Goal: Check status

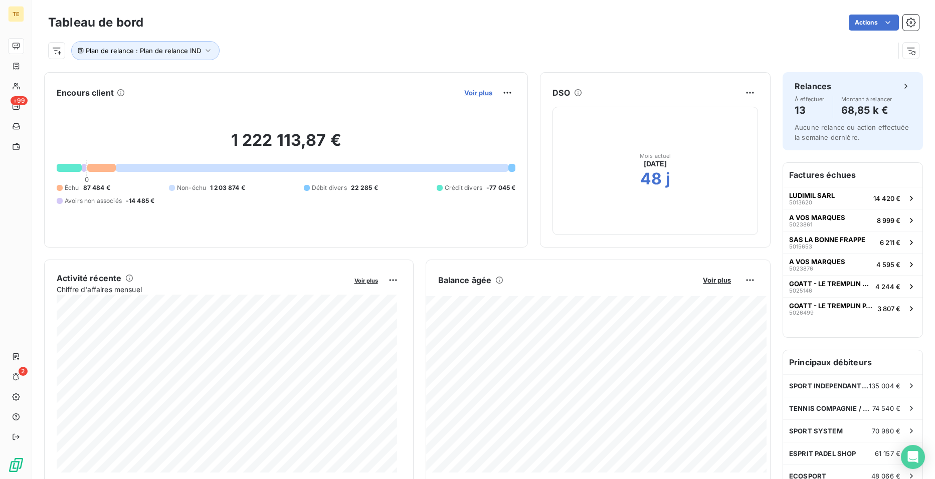
click at [476, 92] on span "Voir plus" at bounding box center [478, 93] width 28 height 8
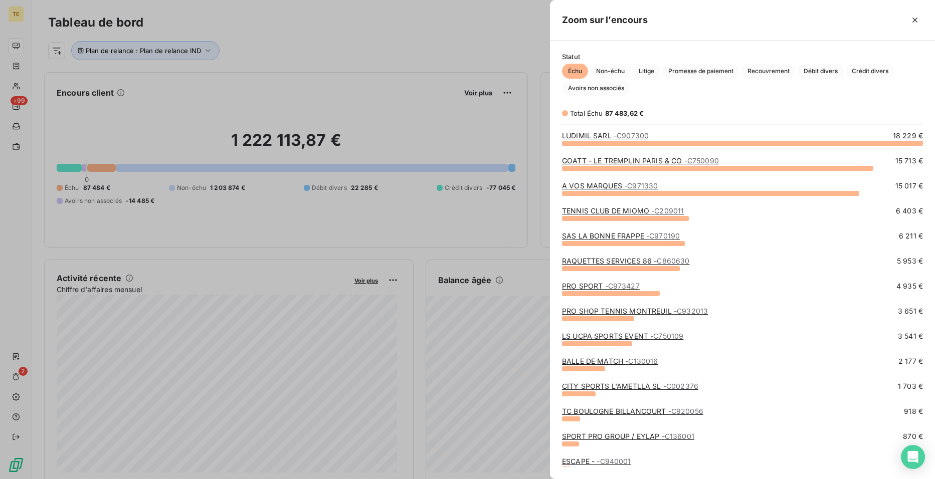
scroll to position [329, 378]
click at [614, 70] on span "Non-échu" at bounding box center [610, 71] width 41 height 15
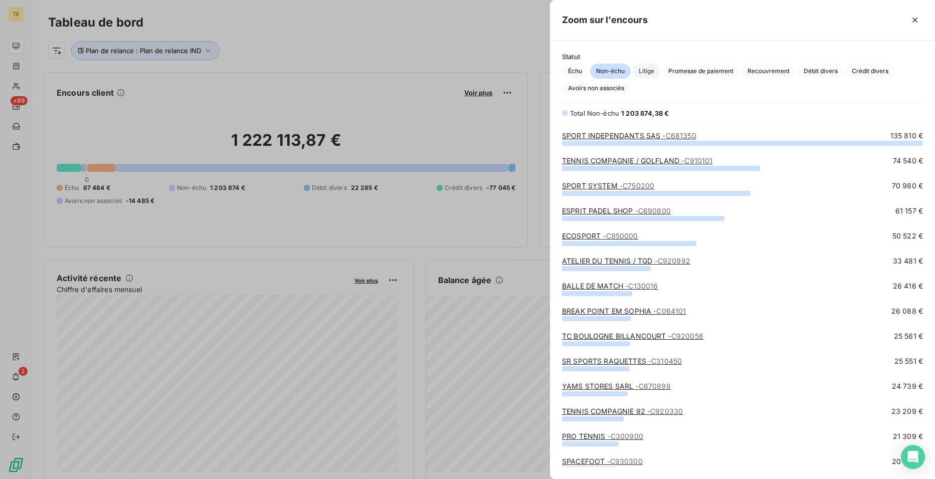
click at [651, 68] on span "Litige" at bounding box center [647, 71] width 28 height 15
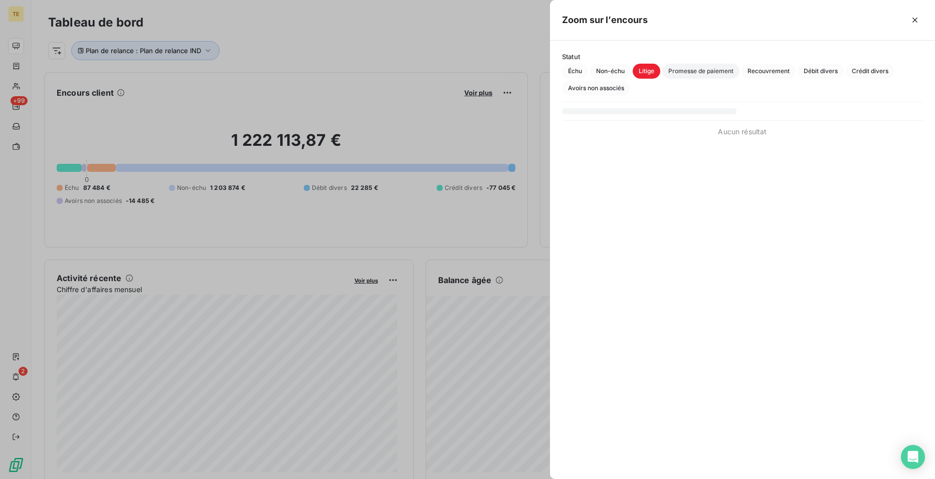
click at [706, 73] on span "Promesse de paiement" at bounding box center [700, 71] width 77 height 15
click at [767, 68] on span "Recouvrement" at bounding box center [769, 71] width 54 height 15
click at [832, 71] on span "Débit divers" at bounding box center [821, 71] width 46 height 15
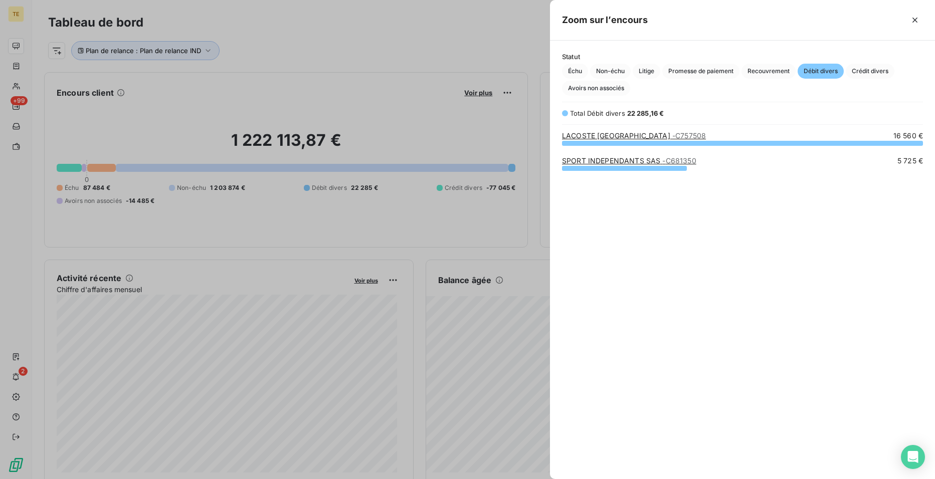
scroll to position [8, 8]
click at [871, 68] on span "Crédit divers" at bounding box center [870, 71] width 49 height 15
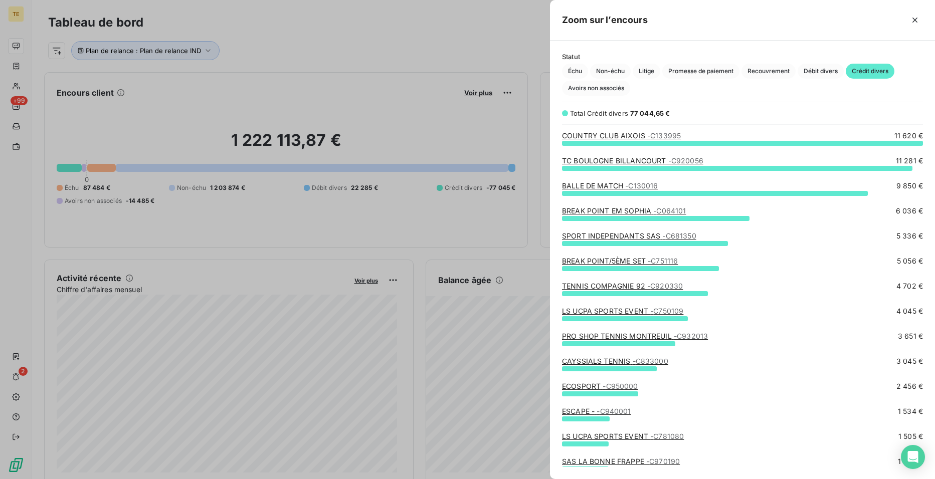
scroll to position [329, 378]
click at [589, 88] on span "Avoirs non associés" at bounding box center [596, 88] width 68 height 15
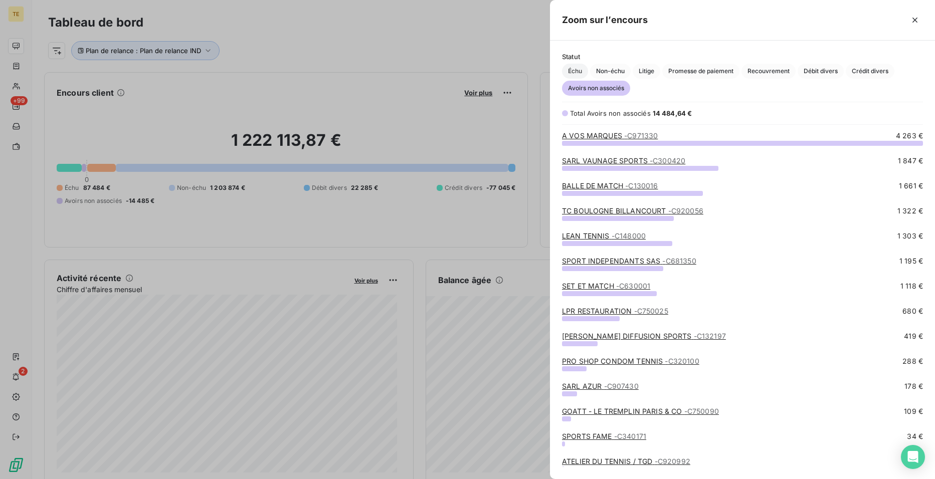
click at [573, 73] on span "Échu" at bounding box center [575, 71] width 26 height 15
